Goal: Find specific page/section: Find specific page/section

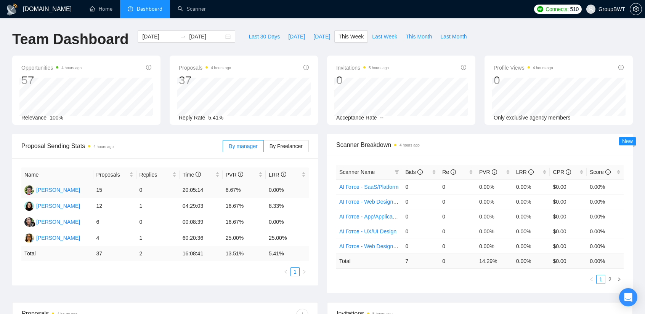
scroll to position [38, 0]
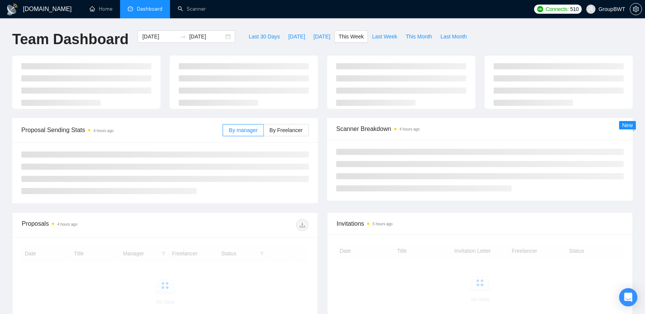
scroll to position [39, 0]
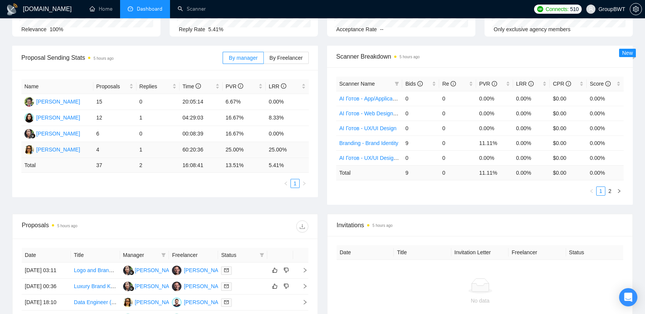
scroll to position [78, 0]
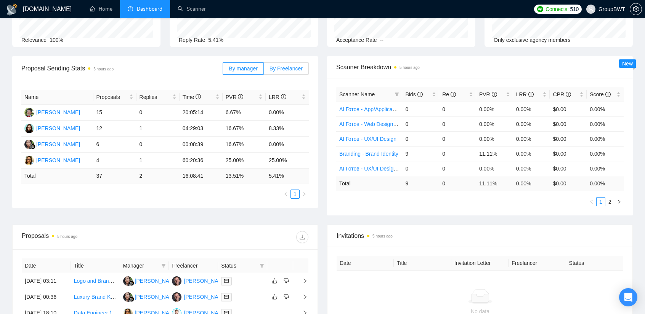
click at [290, 64] on label "By Freelancer" at bounding box center [286, 68] width 45 height 12
click at [264, 70] on input "By Freelancer" at bounding box center [264, 70] width 0 height 0
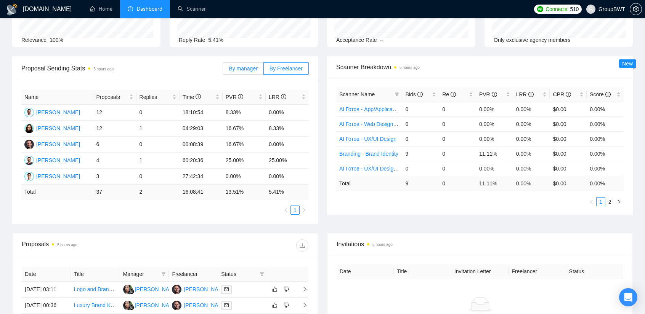
click at [247, 67] on span "By manager" at bounding box center [243, 69] width 29 height 6
click at [223, 70] on input "By manager" at bounding box center [223, 70] width 0 height 0
